Goal: Information Seeking & Learning: Learn about a topic

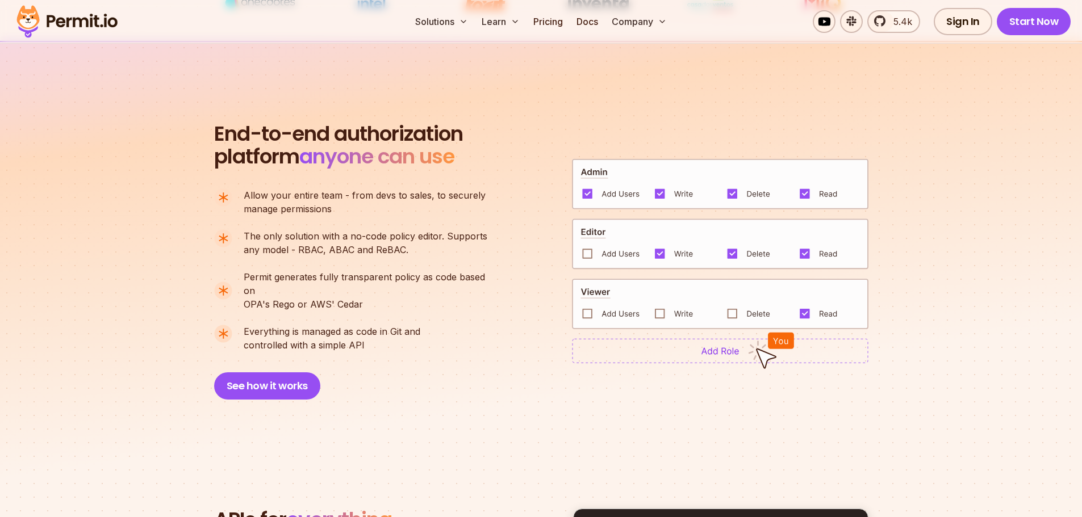
scroll to position [909, 0]
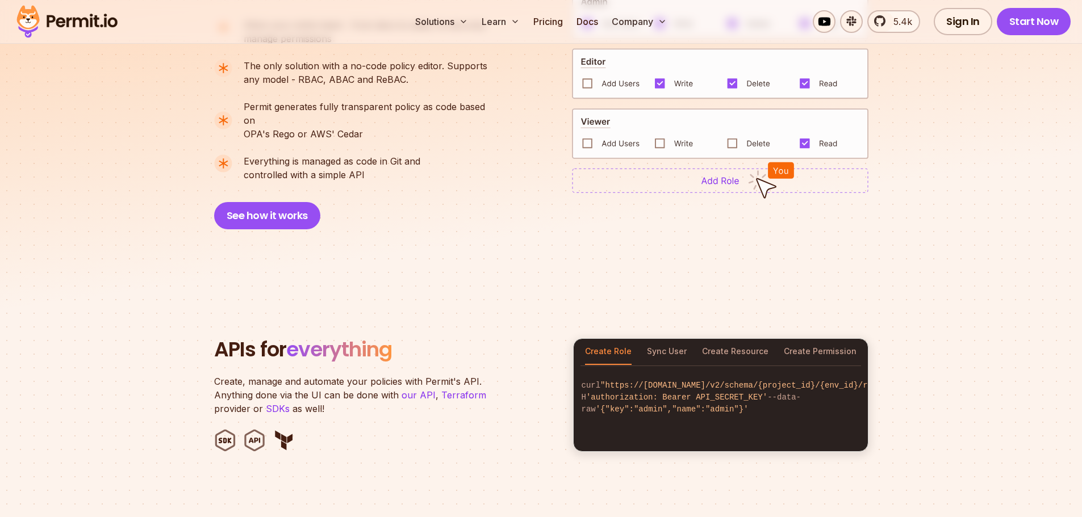
click at [894, 228] on section "End-to-end authorization platform anyone can use A no-code authorization platfo…" at bounding box center [541, 77] width 1082 height 413
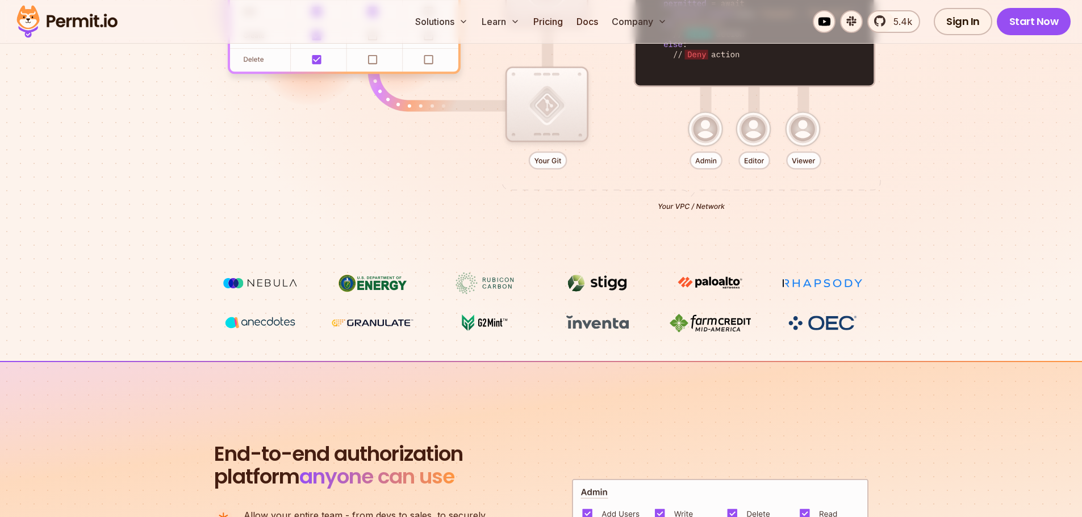
scroll to position [398, 0]
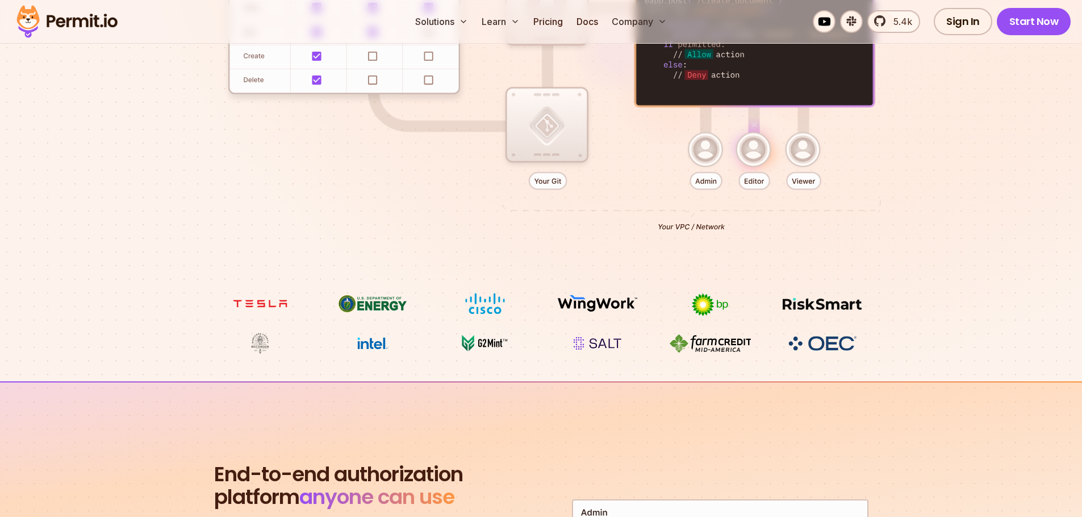
click at [962, 282] on section "Permissions for The AI Era Never build Permissions again. Zero-latency fine-gra…" at bounding box center [541, 7] width 1082 height 750
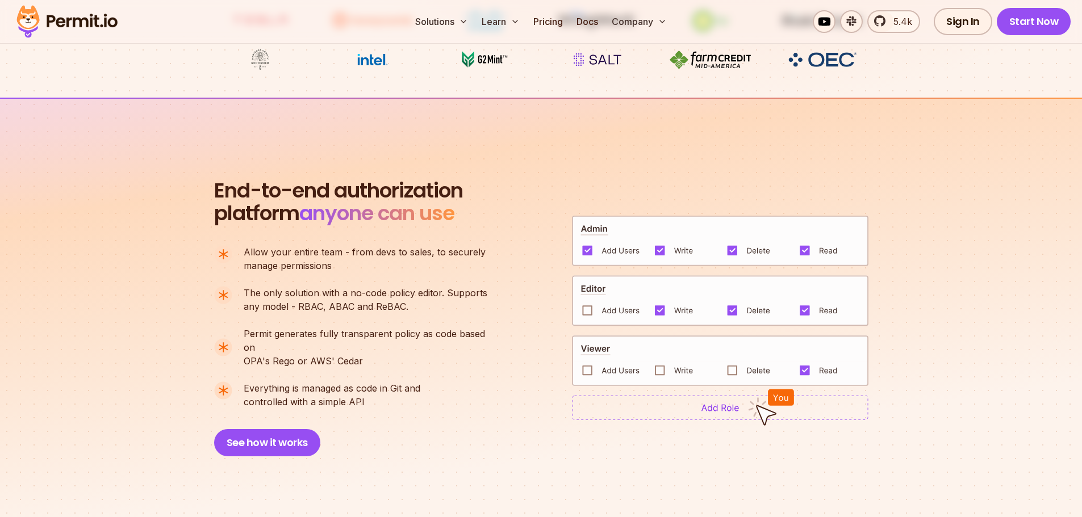
scroll to position [795, 0]
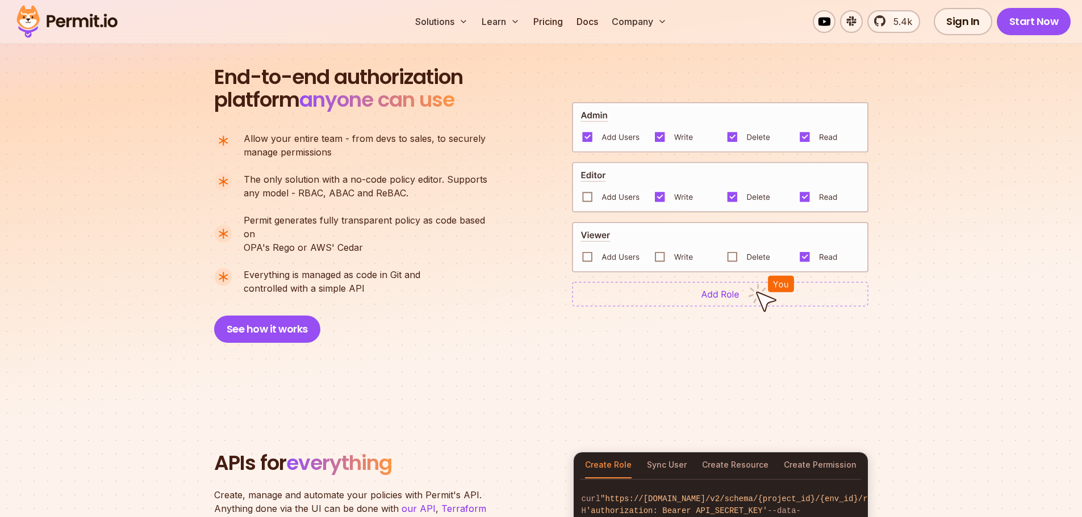
click at [865, 346] on section "End-to-end authorization platform anyone can use A no-code authorization platfo…" at bounding box center [541, 190] width 1082 height 413
click at [747, 288] on img at bounding box center [720, 294] width 296 height 25
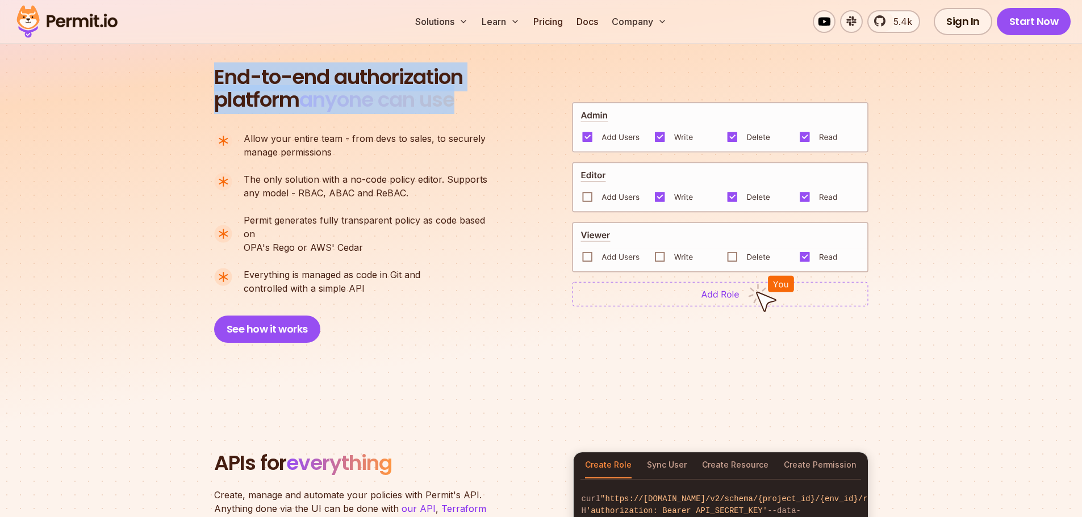
drag, startPoint x: 470, startPoint y: 107, endPoint x: 166, endPoint y: 78, distance: 304.6
click at [166, 78] on section "End-to-end authorization platform anyone can use A no-code authorization platfo…" at bounding box center [541, 190] width 1082 height 413
click at [354, 97] on span "anyone can use" at bounding box center [376, 99] width 155 height 29
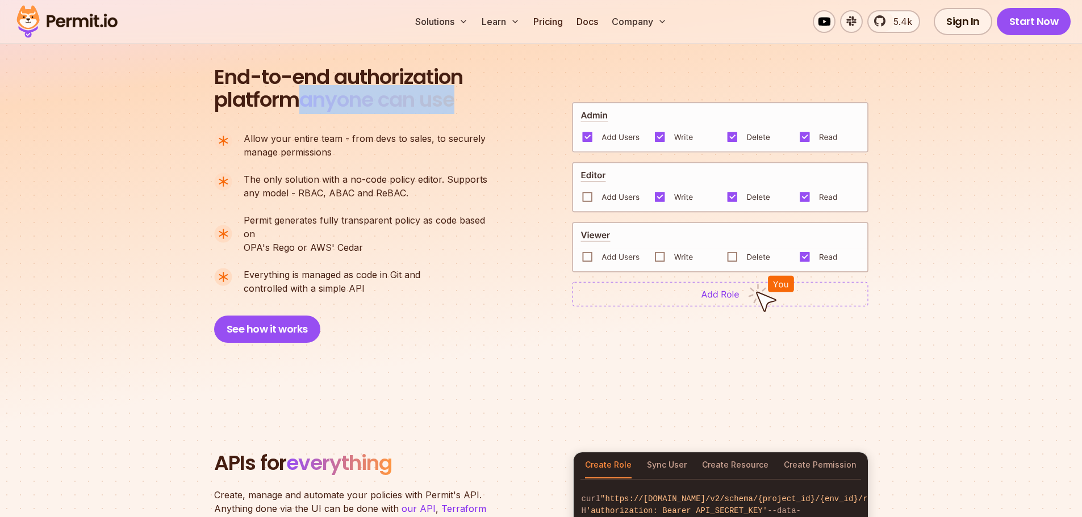
drag, startPoint x: 306, startPoint y: 99, endPoint x: 471, endPoint y: 106, distance: 164.8
click at [471, 106] on div "End-to-end authorization platform anyone can use A no-code authorization platfo…" at bounding box center [356, 204] width 284 height 277
click at [340, 104] on span "anyone can use" at bounding box center [376, 99] width 155 height 29
drag, startPoint x: 305, startPoint y: 99, endPoint x: 487, endPoint y: 103, distance: 181.7
click at [487, 103] on div "End-to-end authorization platform anyone can use A no-code authorization platfo…" at bounding box center [356, 204] width 284 height 277
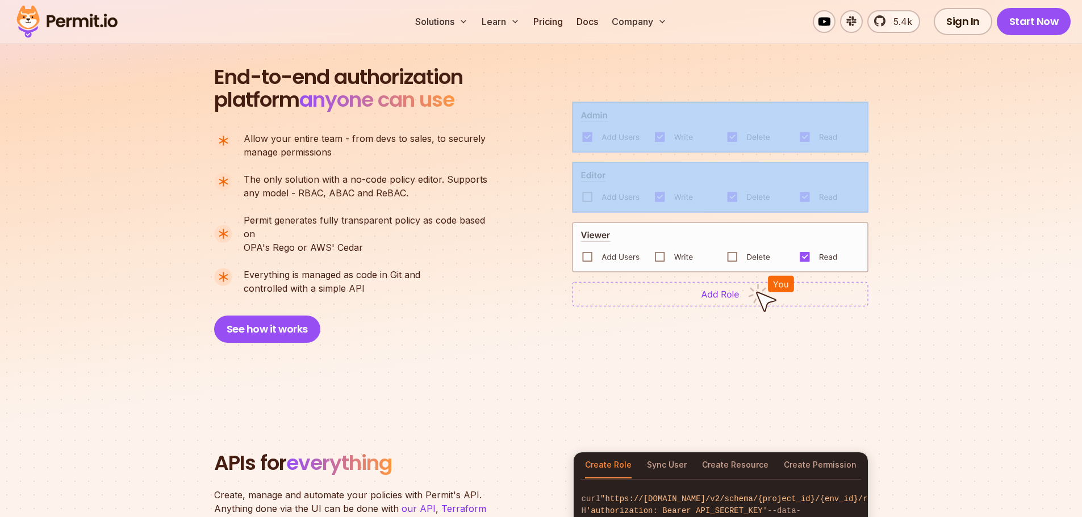
click at [980, 149] on section "End-to-end authorization platform anyone can use A no-code authorization platfo…" at bounding box center [541, 190] width 1082 height 413
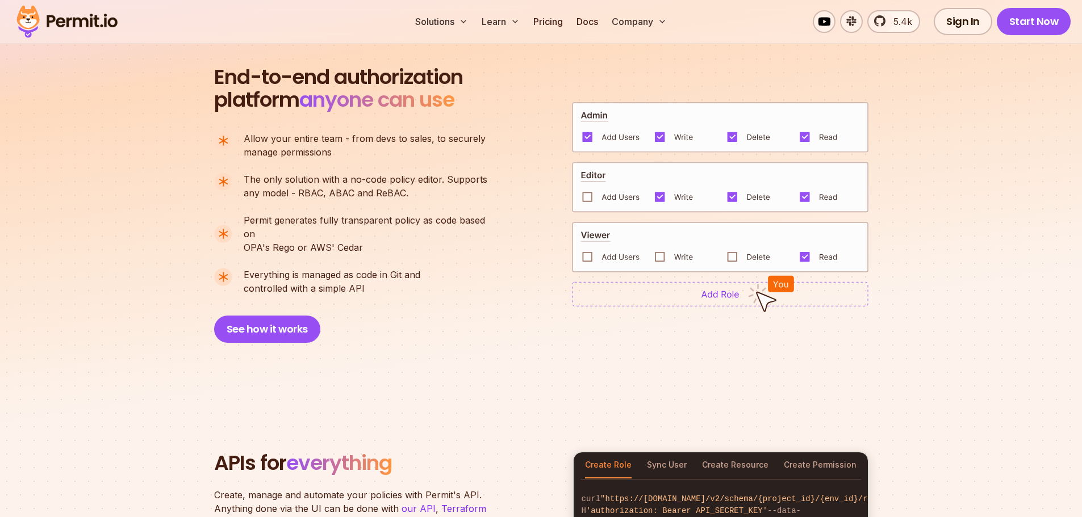
click at [983, 159] on section "End-to-end authorization platform anyone can use A no-code authorization platfo…" at bounding box center [541, 190] width 1082 height 413
click at [586, 190] on img at bounding box center [720, 187] width 296 height 51
click at [759, 191] on img at bounding box center [720, 187] width 296 height 51
click at [730, 250] on img at bounding box center [720, 247] width 296 height 51
click at [774, 275] on img at bounding box center [770, 293] width 47 height 37
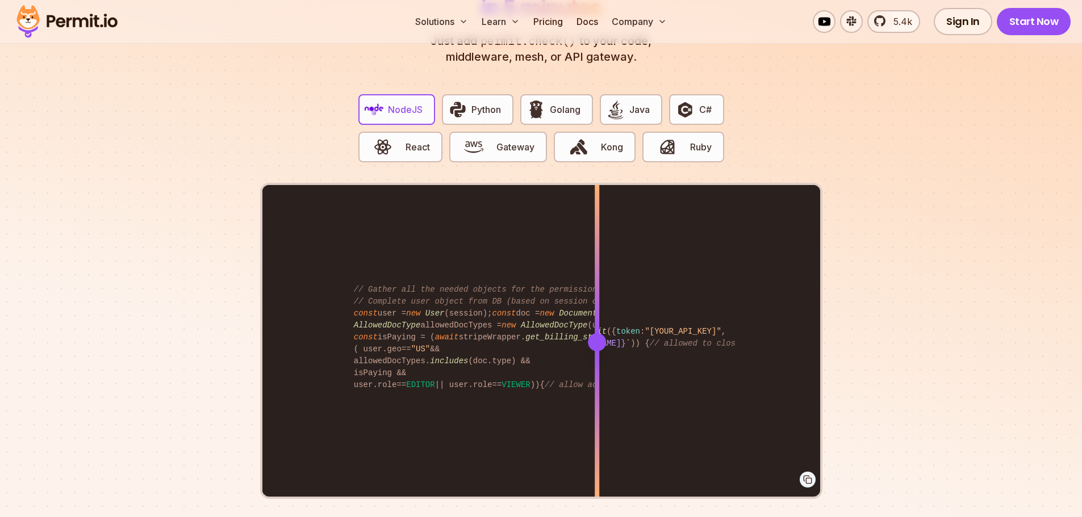
scroll to position [2044, 0]
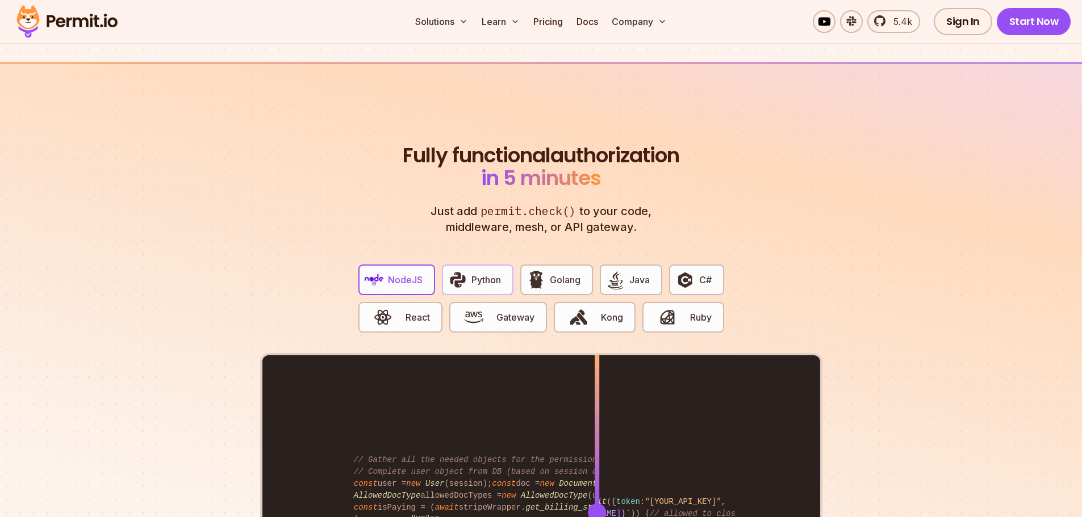
click at [492, 273] on span "Python" at bounding box center [486, 280] width 30 height 14
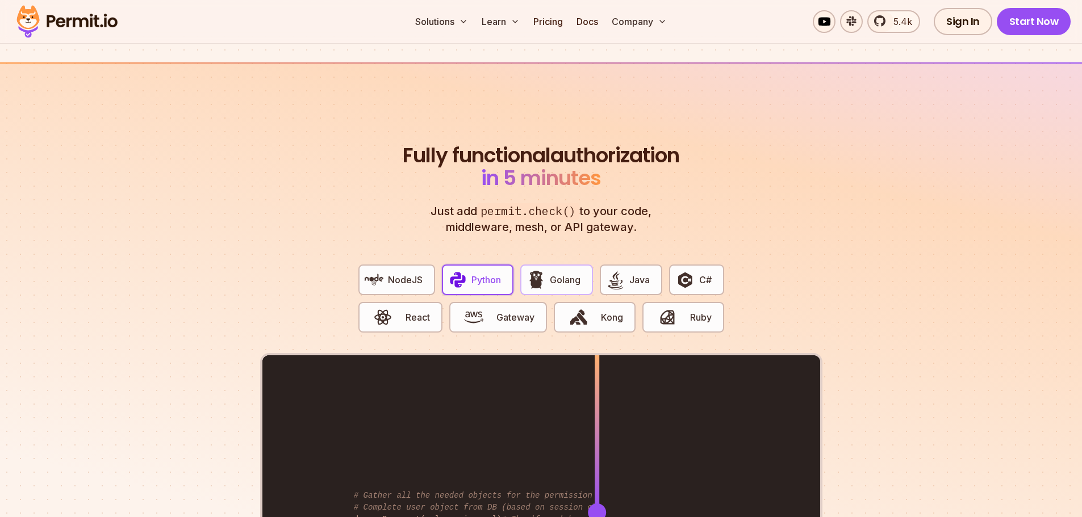
click at [583, 266] on button "Golang" at bounding box center [556, 280] width 73 height 31
click at [637, 273] on span "Java" at bounding box center [639, 280] width 20 height 14
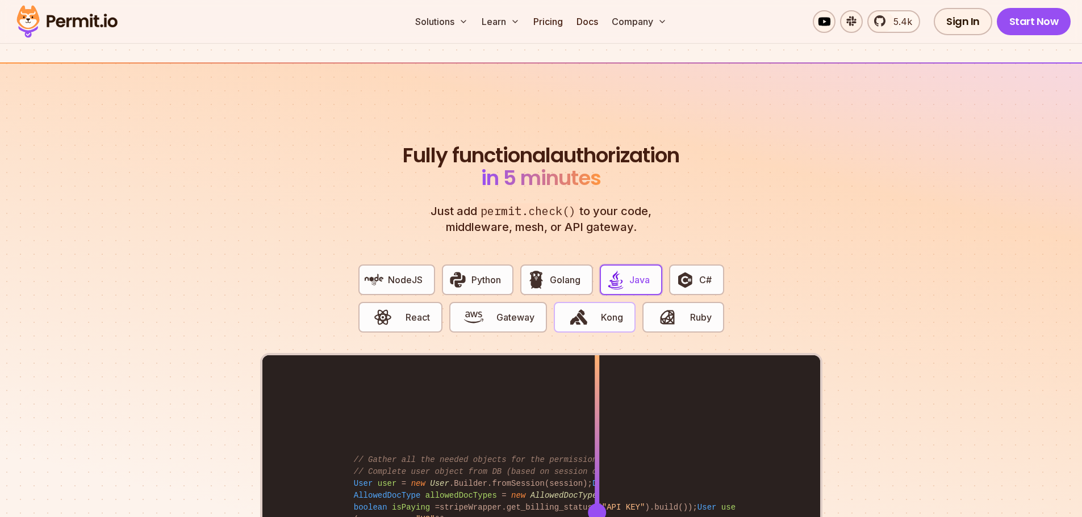
click at [597, 308] on span "button" at bounding box center [578, 317] width 38 height 19
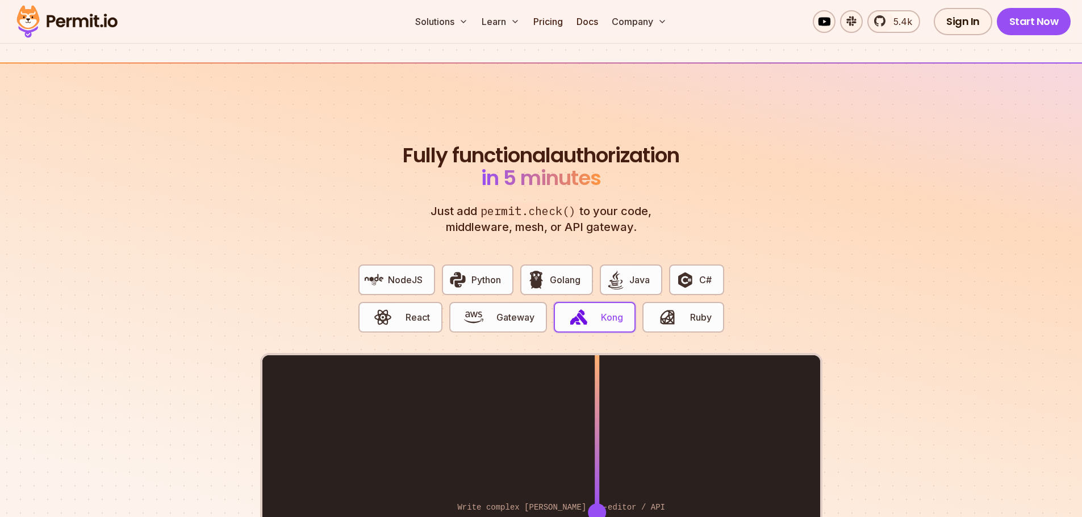
scroll to position [2215, 0]
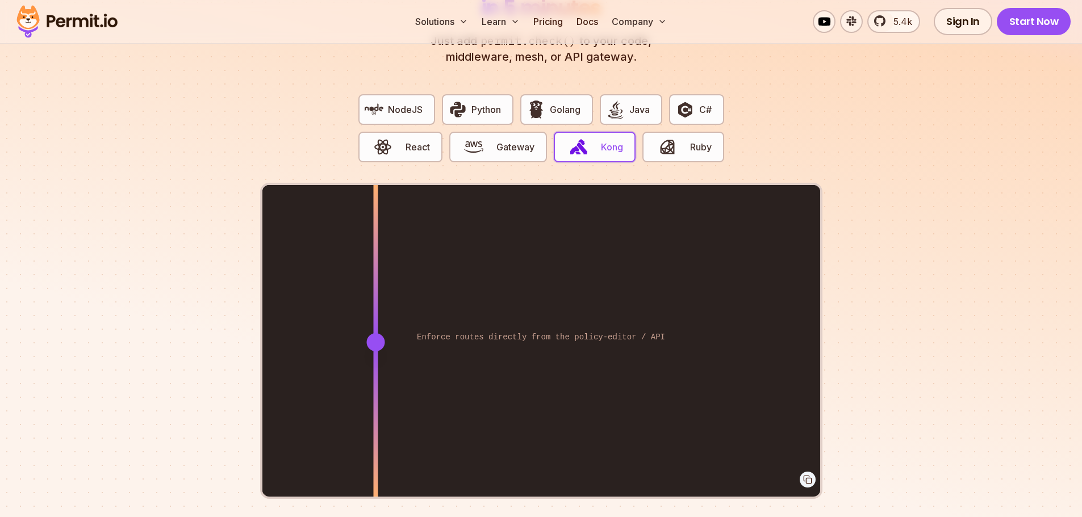
drag, startPoint x: 590, startPoint y: 327, endPoint x: 369, endPoint y: 317, distance: 221.1
click at [373, 317] on div at bounding box center [375, 341] width 5 height 313
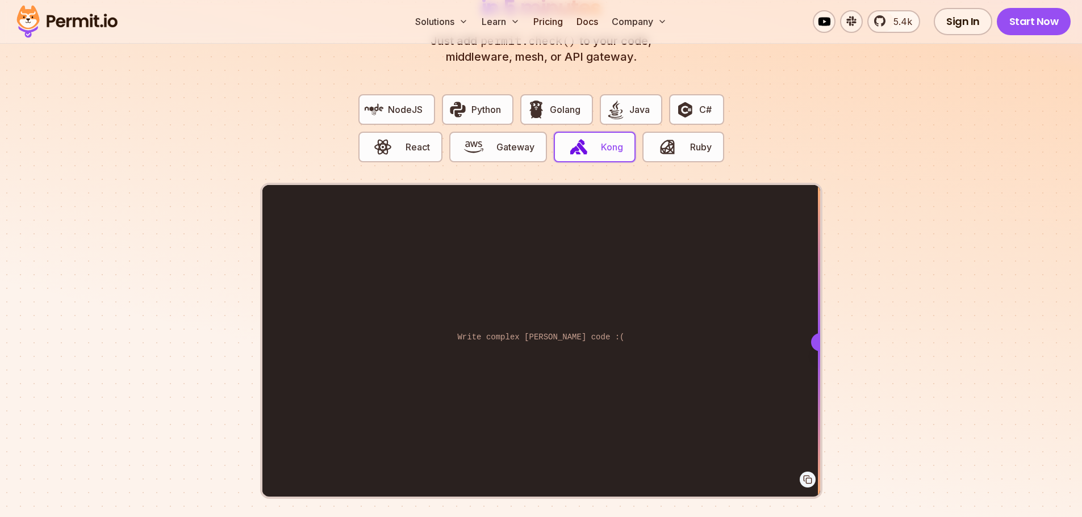
drag, startPoint x: 382, startPoint y: 325, endPoint x: 836, endPoint y: 340, distance: 454.0
click at [836, 340] on section "Fully functional authorization in 5 minutes Just add permit.check() to your cod…" at bounding box center [541, 246] width 1082 height 709
click at [696, 140] on span "Ruby" at bounding box center [701, 147] width 22 height 14
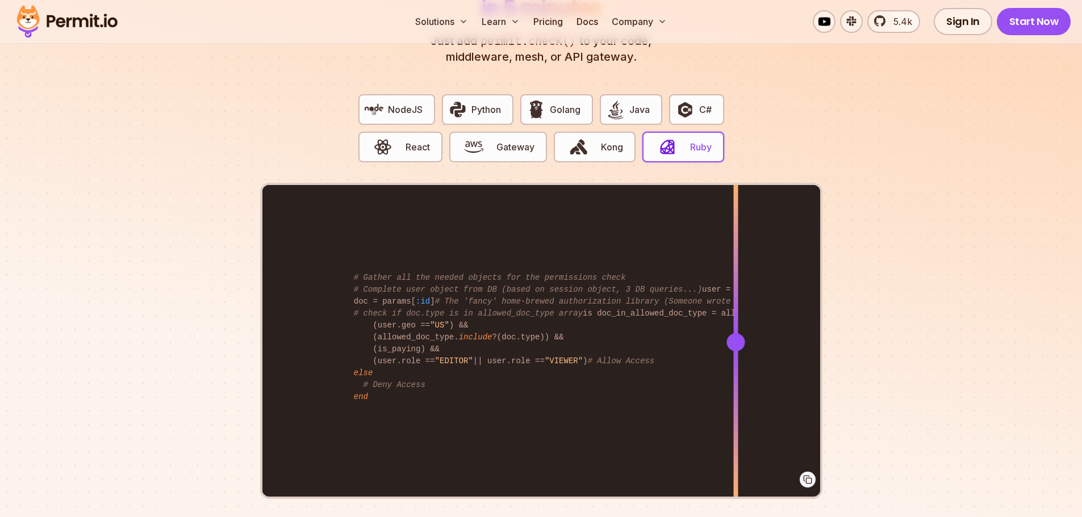
drag, startPoint x: 589, startPoint y: 328, endPoint x: 735, endPoint y: 361, distance: 149.6
click at [735, 361] on div at bounding box center [735, 341] width 5 height 313
click at [984, 367] on section "Fully functional authorization in 5 minutes Just add permit.check() to your cod…" at bounding box center [541, 246] width 1082 height 709
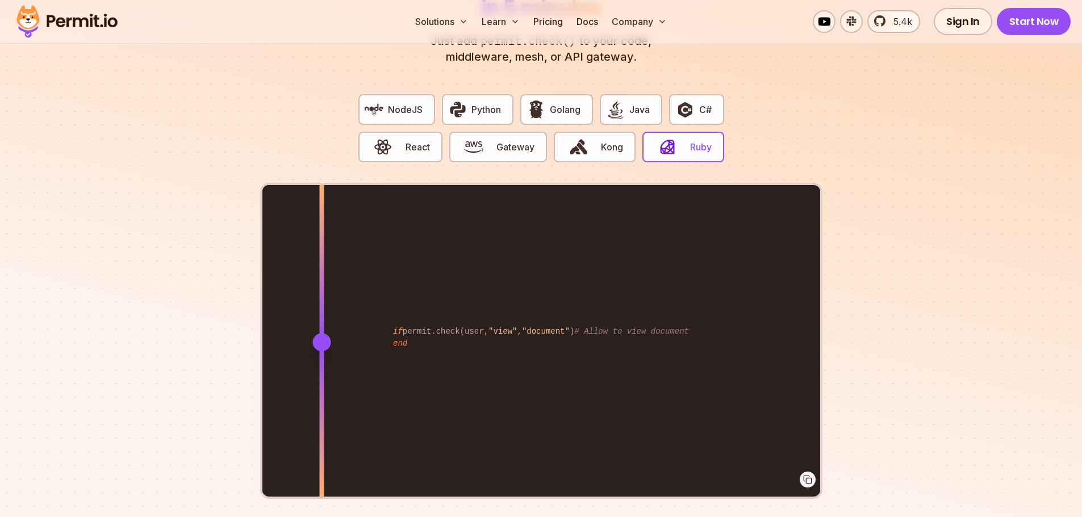
drag, startPoint x: 736, startPoint y: 324, endPoint x: 321, endPoint y: 321, distance: 414.5
click at [321, 333] on div at bounding box center [321, 342] width 18 height 18
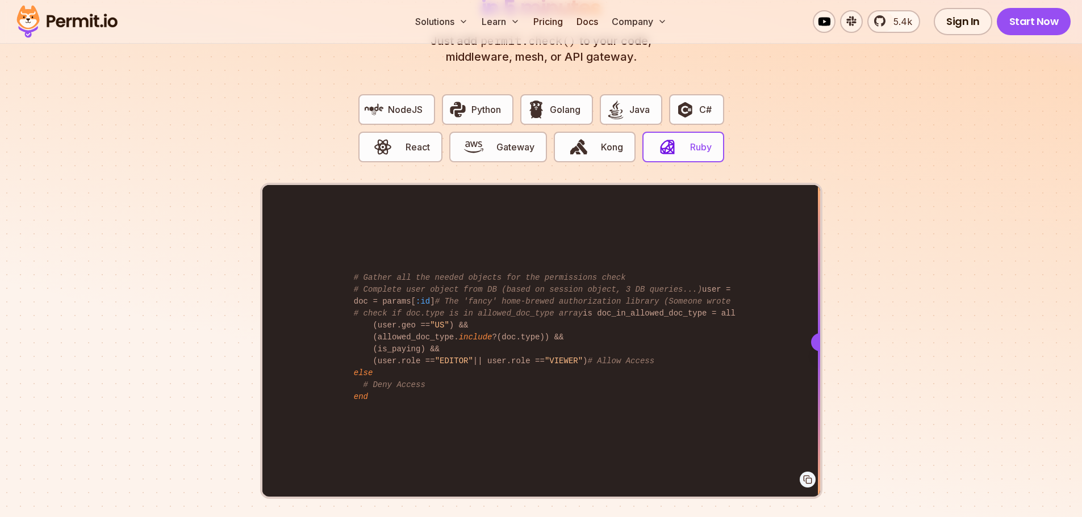
drag, startPoint x: 316, startPoint y: 331, endPoint x: 1214, endPoint y: 384, distance: 899.9
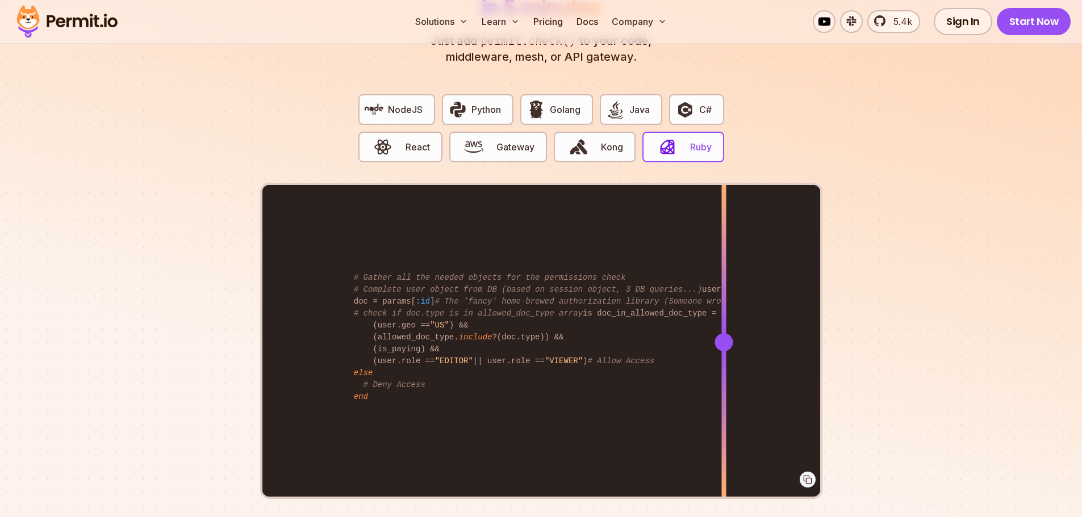
drag, startPoint x: 819, startPoint y: 329, endPoint x: 723, endPoint y: 335, distance: 95.6
click at [723, 335] on div at bounding box center [723, 342] width 18 height 18
click at [406, 140] on span "React" at bounding box center [417, 147] width 24 height 14
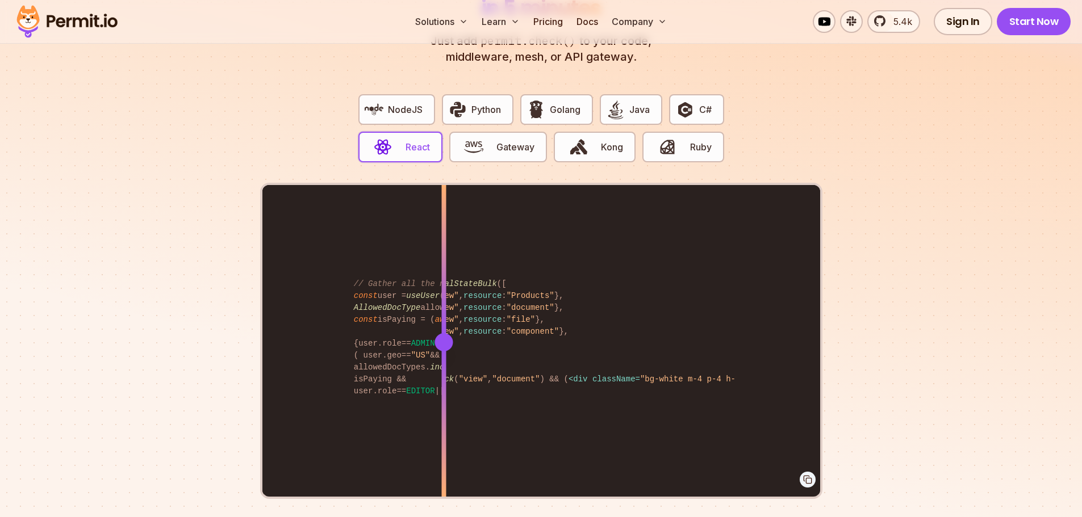
drag, startPoint x: 599, startPoint y: 329, endPoint x: 473, endPoint y: 332, distance: 126.1
click at [446, 345] on div at bounding box center [443, 341] width 5 height 313
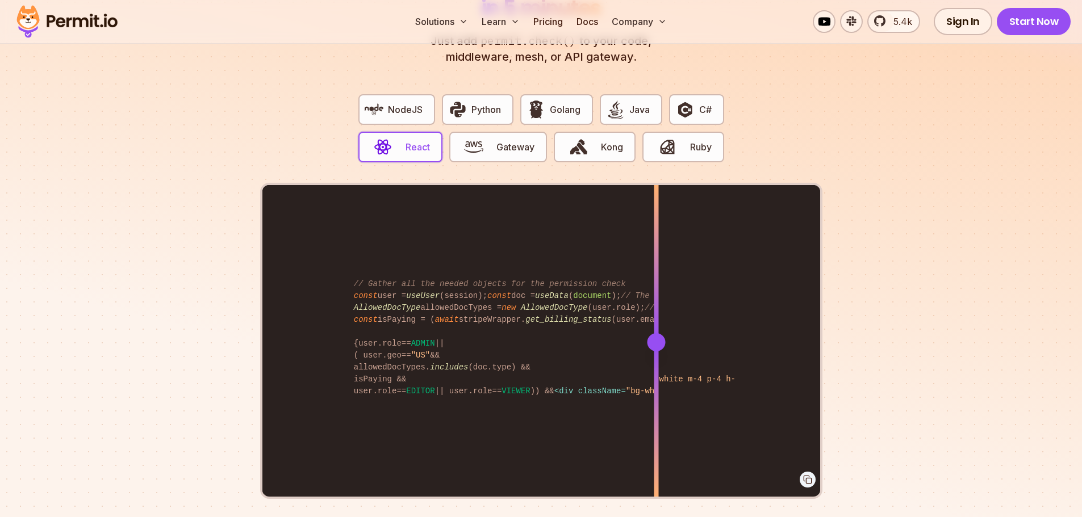
drag, startPoint x: 456, startPoint y: 330, endPoint x: 656, endPoint y: 343, distance: 200.3
click at [656, 343] on div at bounding box center [656, 341] width 5 height 313
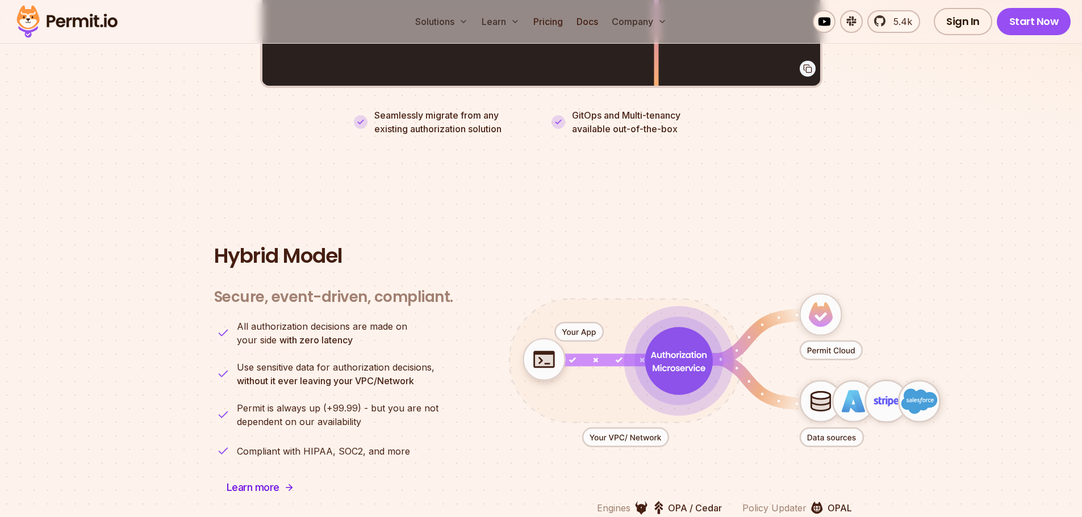
scroll to position [2669, 0]
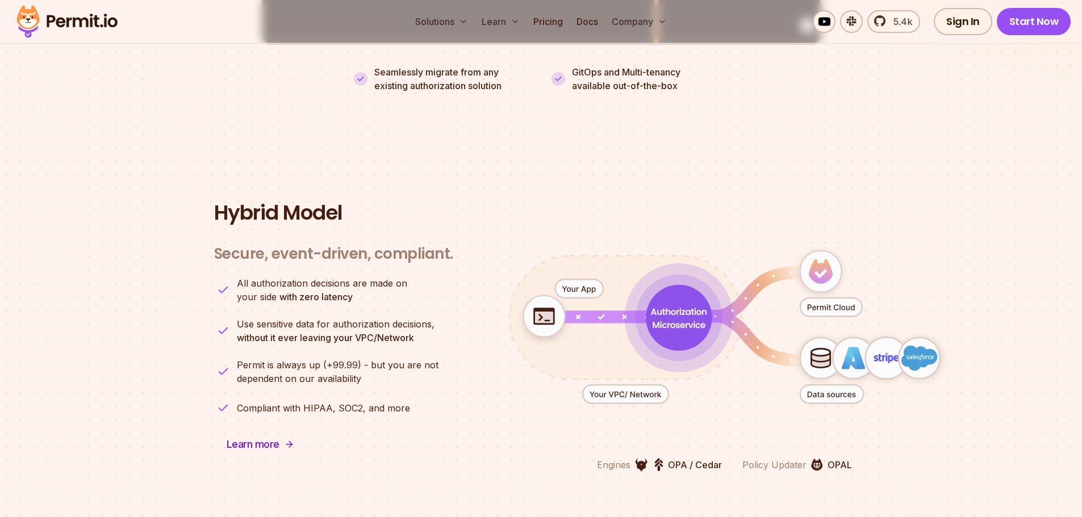
click at [663, 302] on icon "animation" at bounding box center [679, 318] width 66 height 66
click at [659, 274] on icon "animation" at bounding box center [678, 317] width 87 height 87
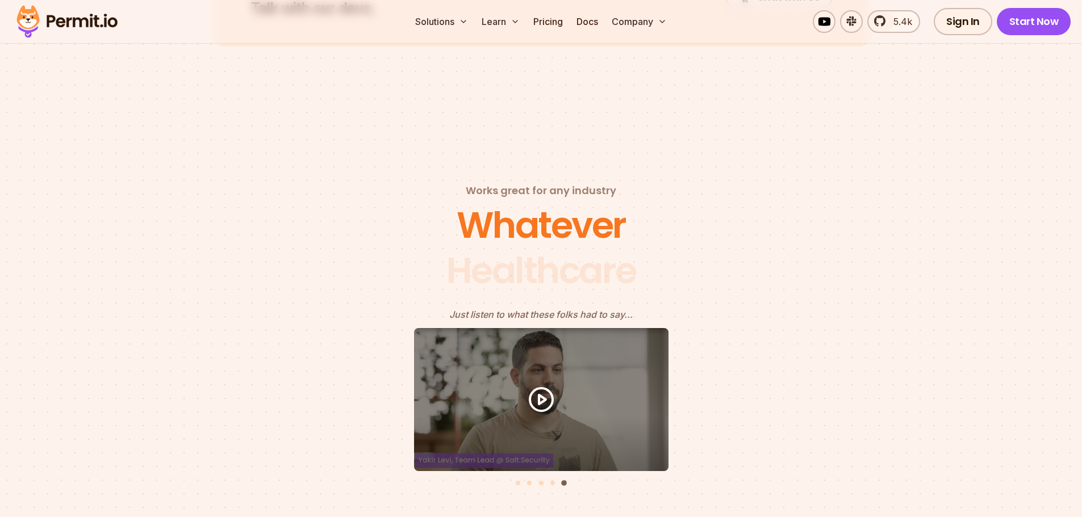
scroll to position [4827, 0]
